Goal: Transaction & Acquisition: Purchase product/service

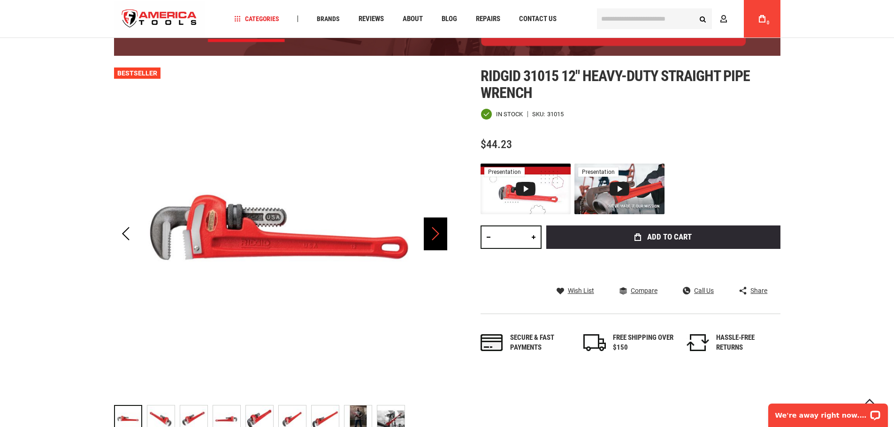
click at [440, 240] on div "Next" at bounding box center [435, 234] width 23 height 33
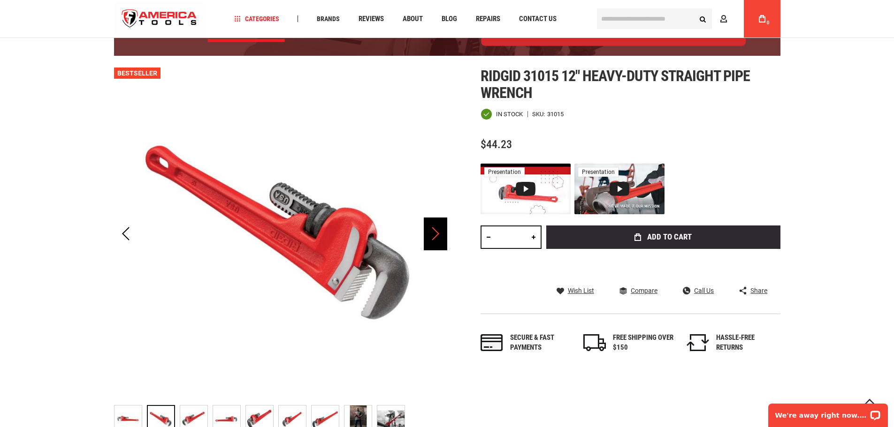
click at [440, 240] on div "Next" at bounding box center [435, 234] width 23 height 33
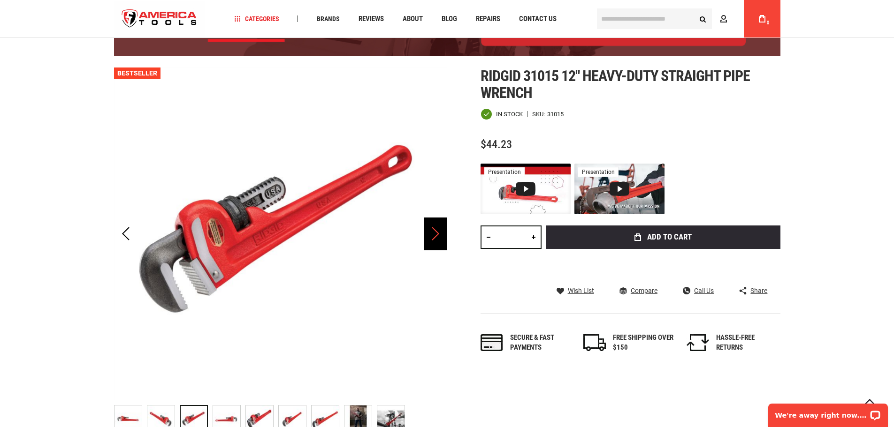
click at [440, 240] on div "Next" at bounding box center [435, 234] width 23 height 33
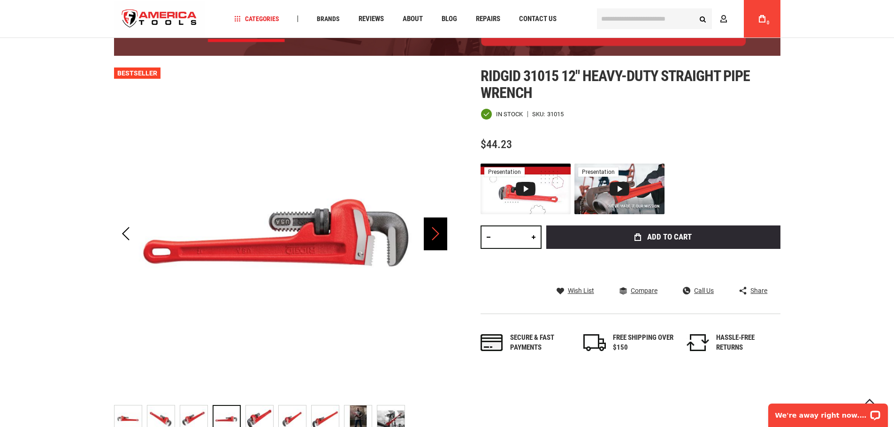
click at [440, 240] on div "Next" at bounding box center [435, 234] width 23 height 33
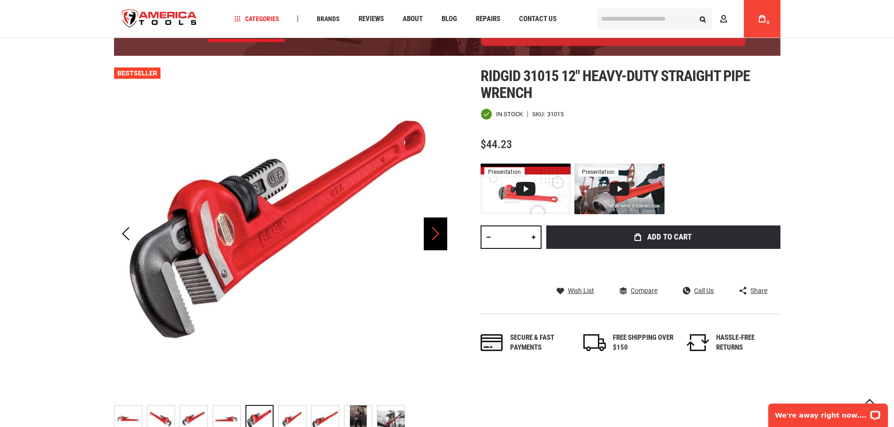
click at [440, 240] on div "Next" at bounding box center [435, 234] width 23 height 33
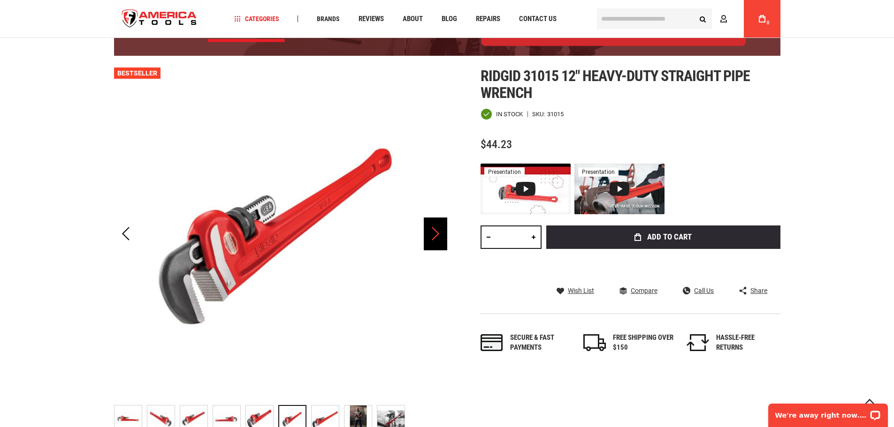
click at [440, 240] on div "Next" at bounding box center [435, 234] width 23 height 33
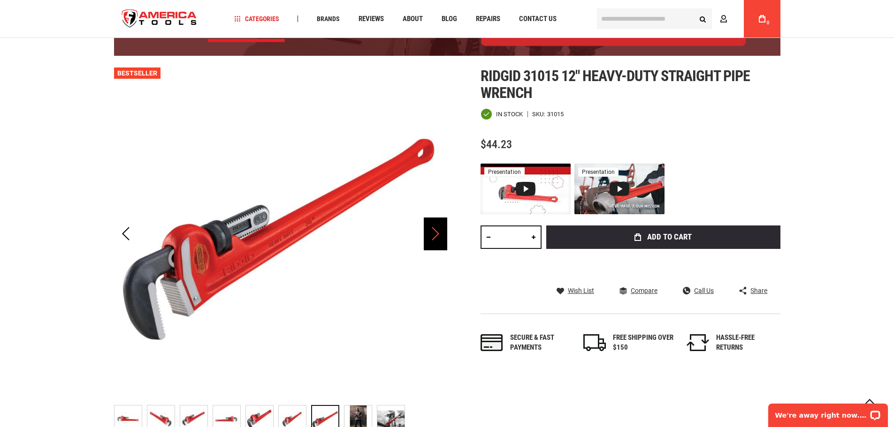
click at [440, 240] on div "Next" at bounding box center [435, 234] width 23 height 33
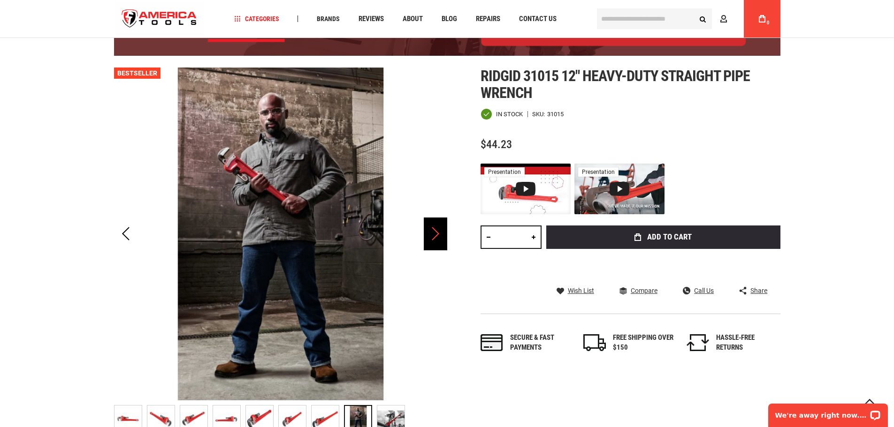
click at [440, 240] on div "Next" at bounding box center [435, 234] width 23 height 33
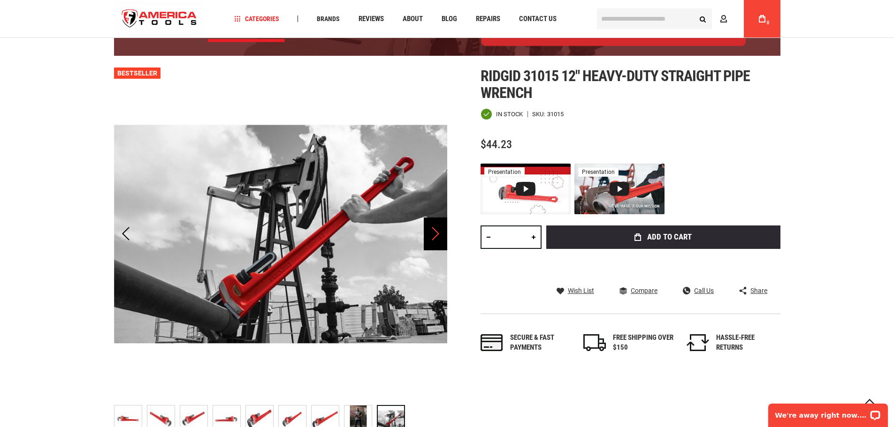
click at [440, 240] on div "Next" at bounding box center [435, 234] width 23 height 33
